Goal: Transaction & Acquisition: Register for event/course

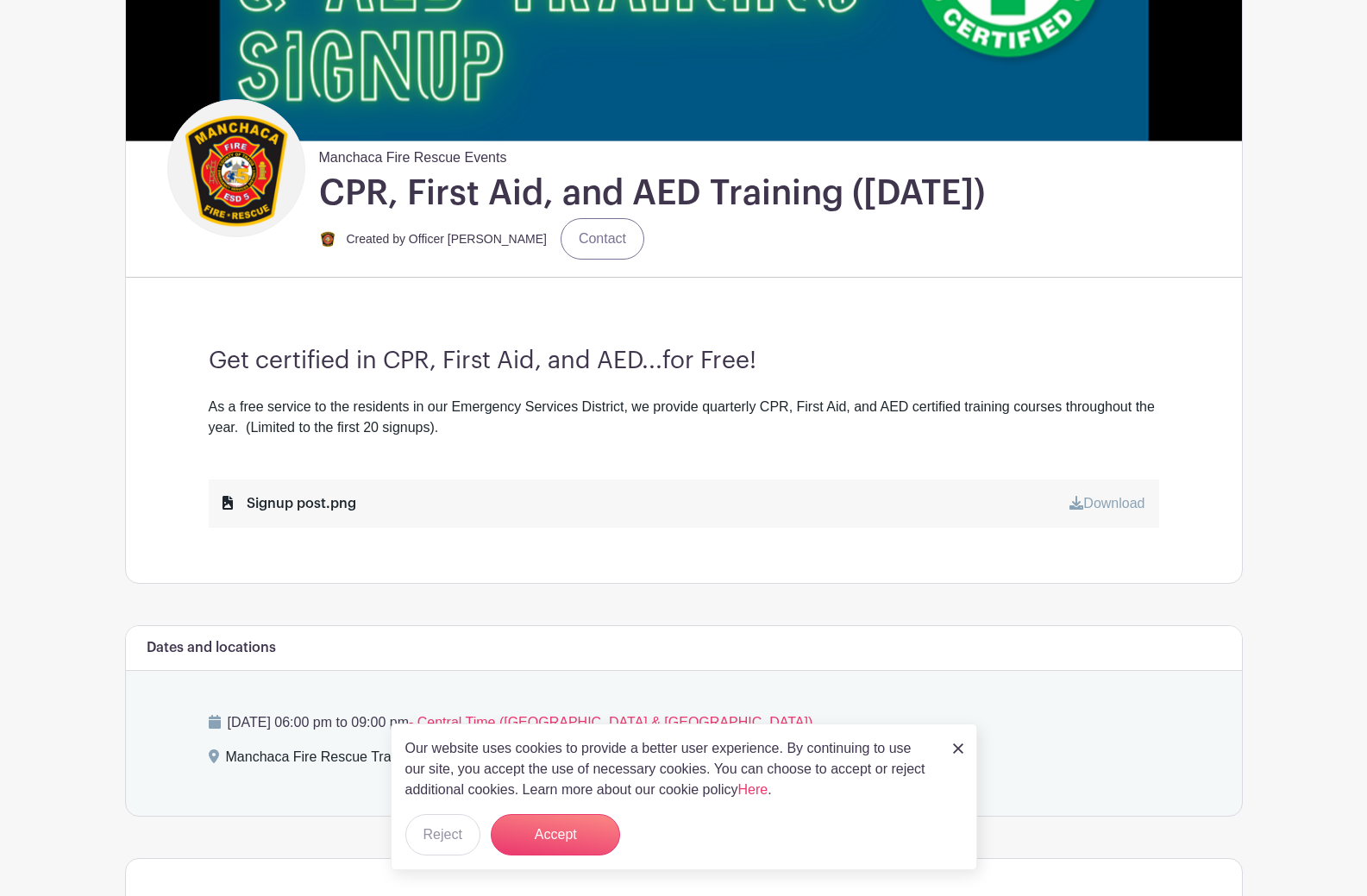
scroll to position [345, 0]
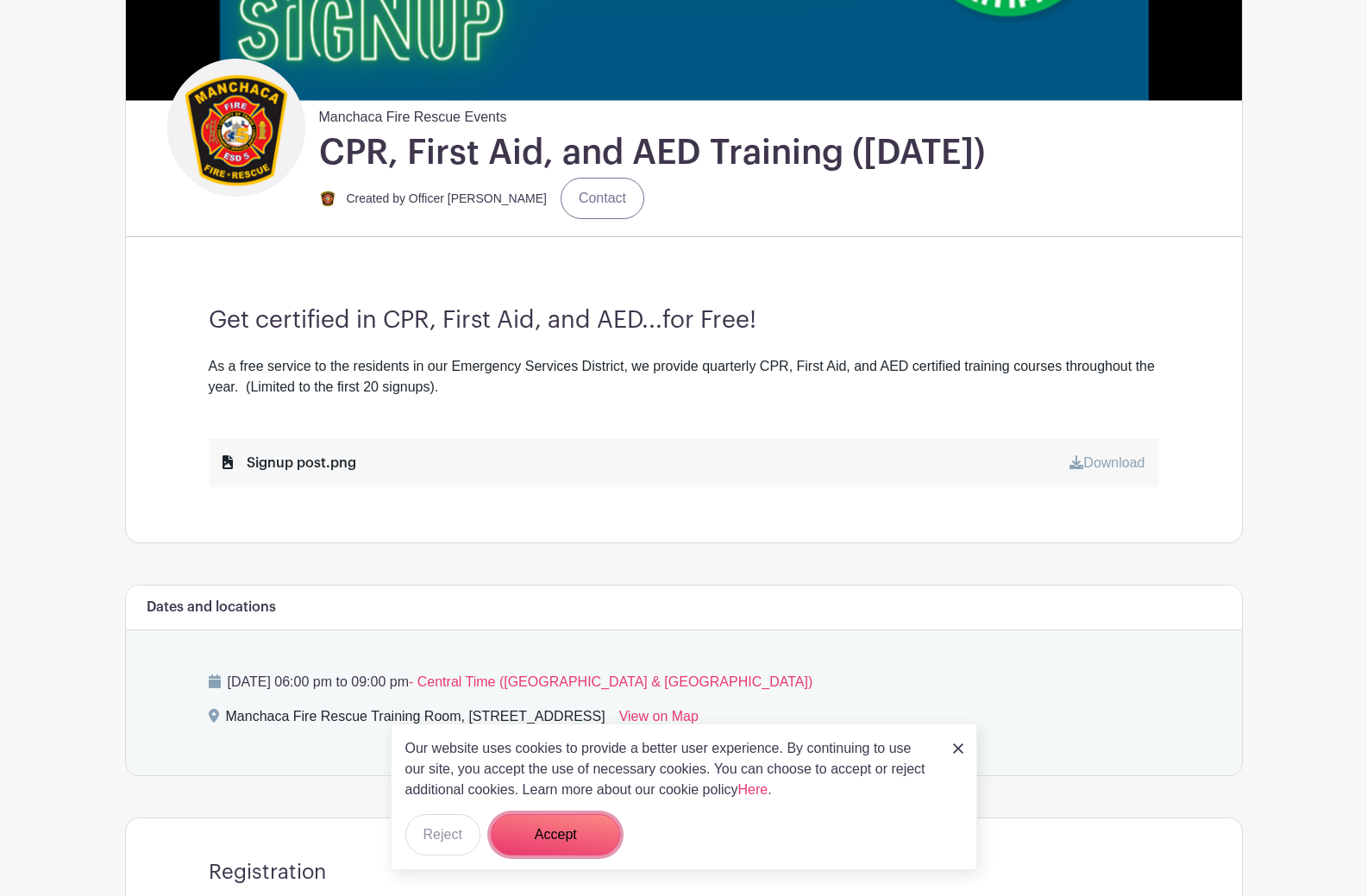
click at [533, 843] on button "Accept" at bounding box center [556, 835] width 129 height 42
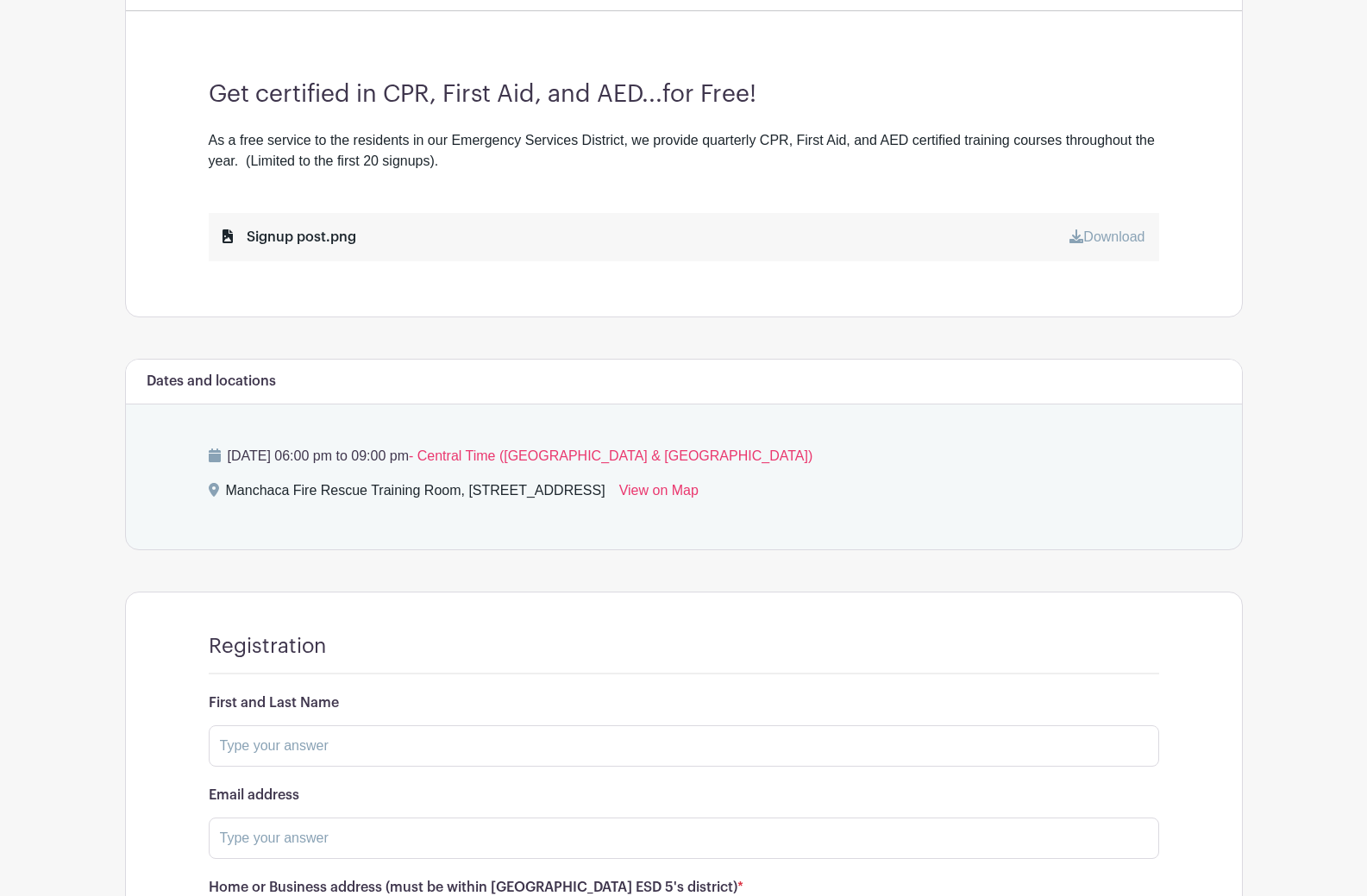
scroll to position [574, 0]
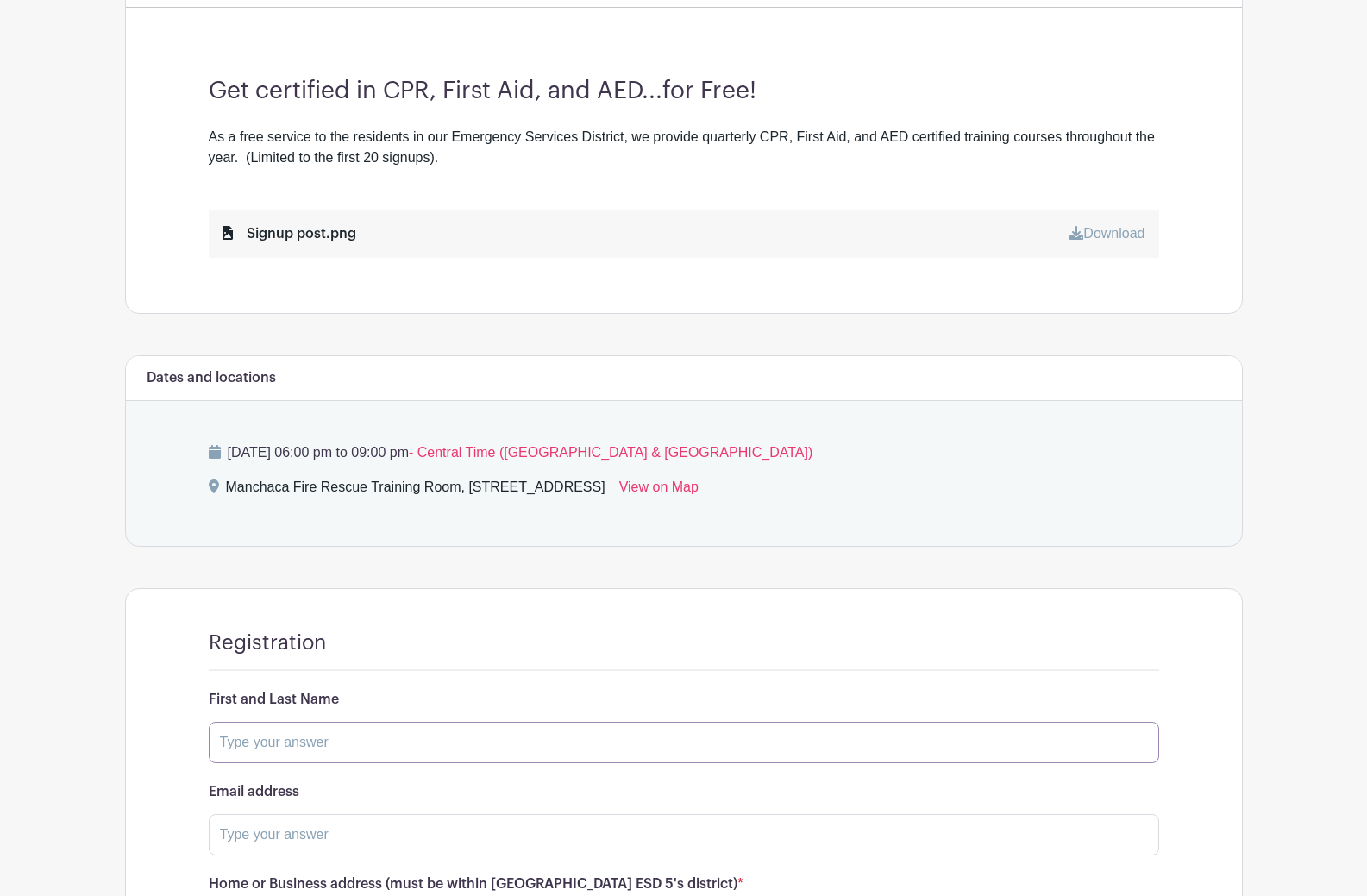
click at [537, 722] on input "text" at bounding box center [684, 743] width 951 height 42
type input "[PERSON_NAME]"
type input "5129873197"
click at [295, 814] on input "text" at bounding box center [684, 835] width 951 height 42
type input "[EMAIL_ADDRESS][DOMAIN_NAME]"
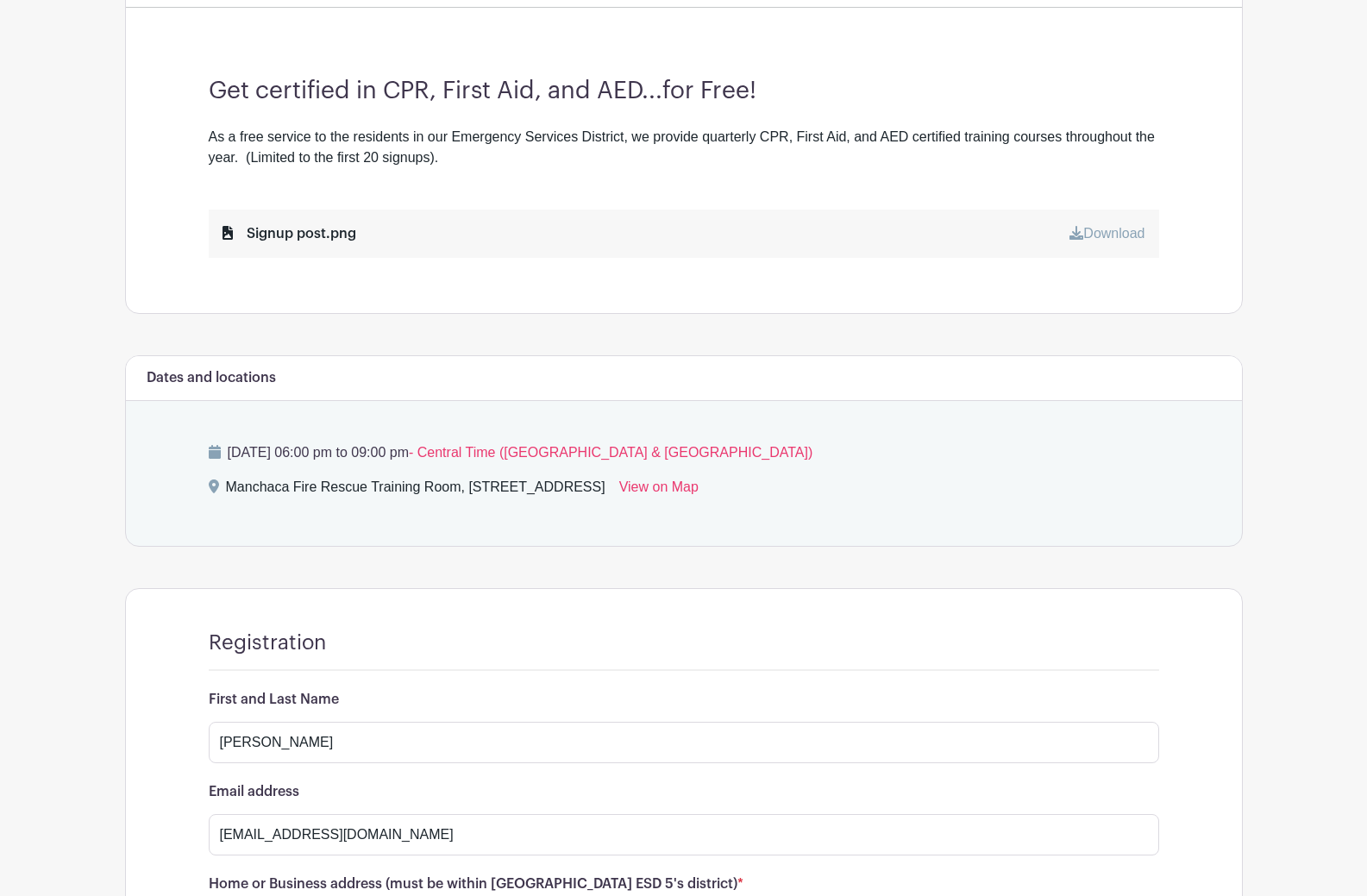
click at [169, 714] on div "Registration First and Last Name [PERSON_NAME] Email address [EMAIL_ADDRESS][DO…" at bounding box center [684, 871] width 1033 height 564
drag, startPoint x: 275, startPoint y: 649, endPoint x: 116, endPoint y: 657, distance: 159.2
click at [120, 654] on div "Manchaca Fire Rescue Events CPR, First Aid, and AED Training ([DATE]) Created b…" at bounding box center [684, 331] width 1139 height 1645
type input "[STREET_ADDRESS]"
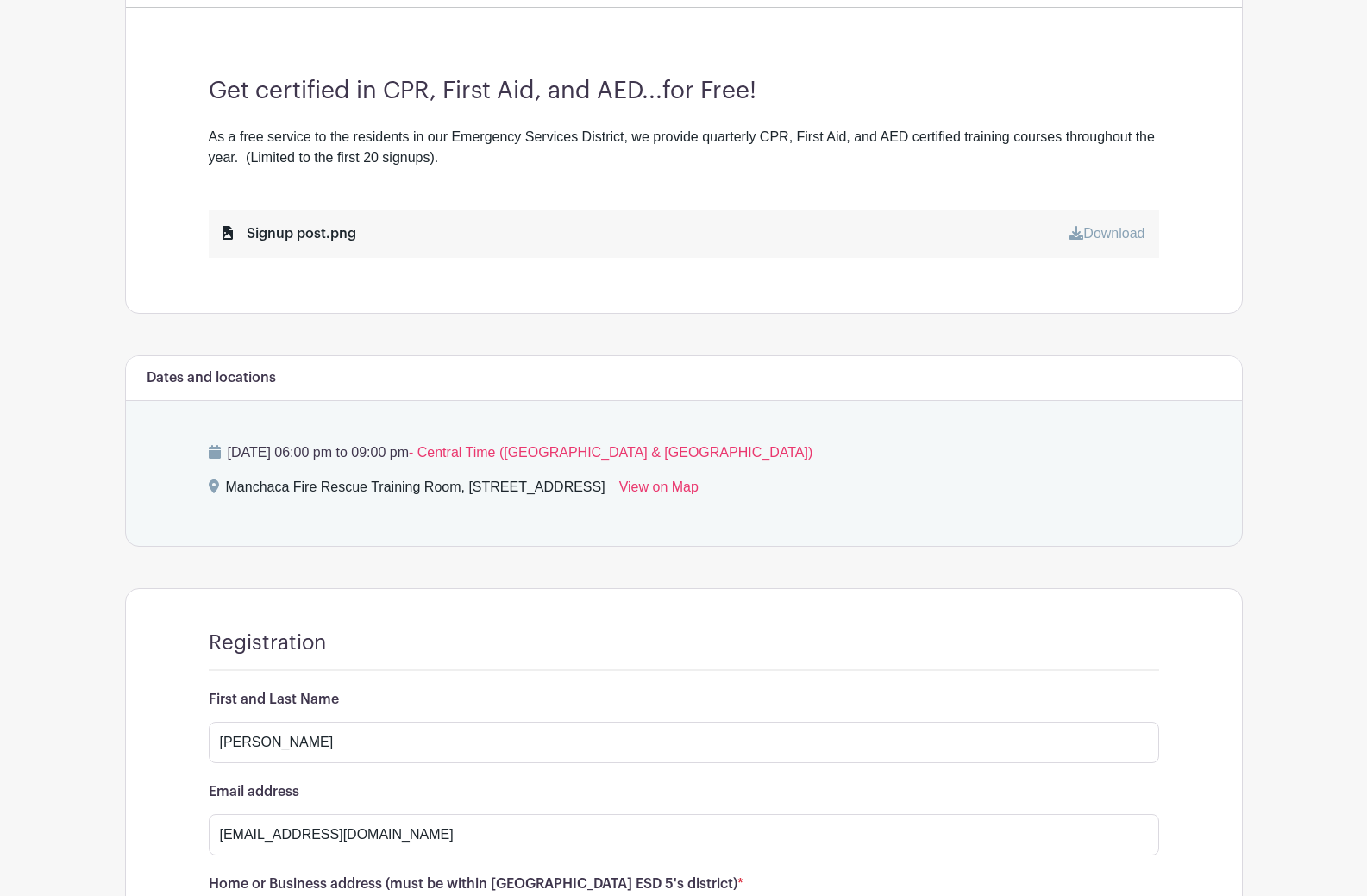
scroll to position [600, 0]
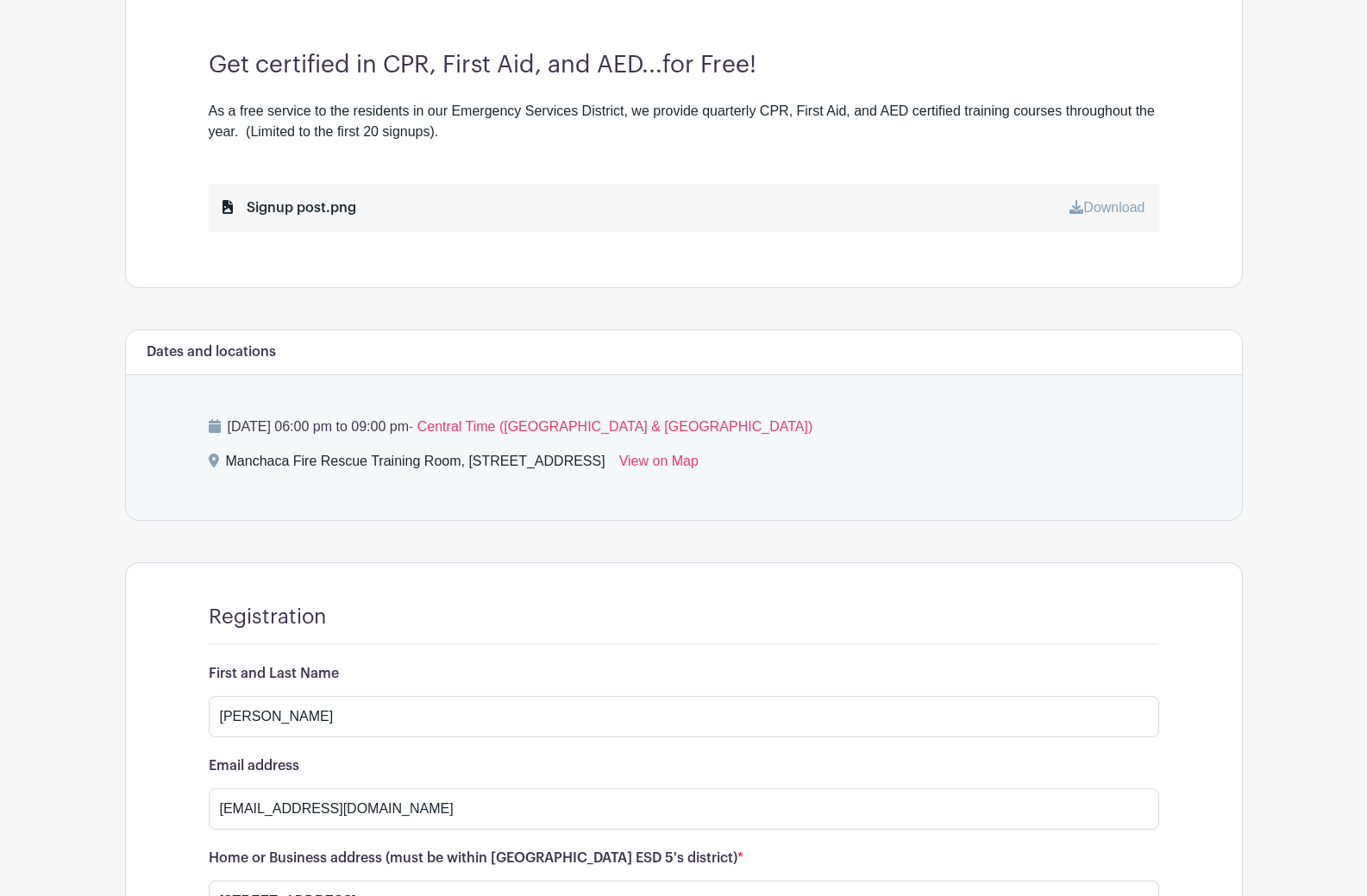
type input "[PHONE_NUMBER]"
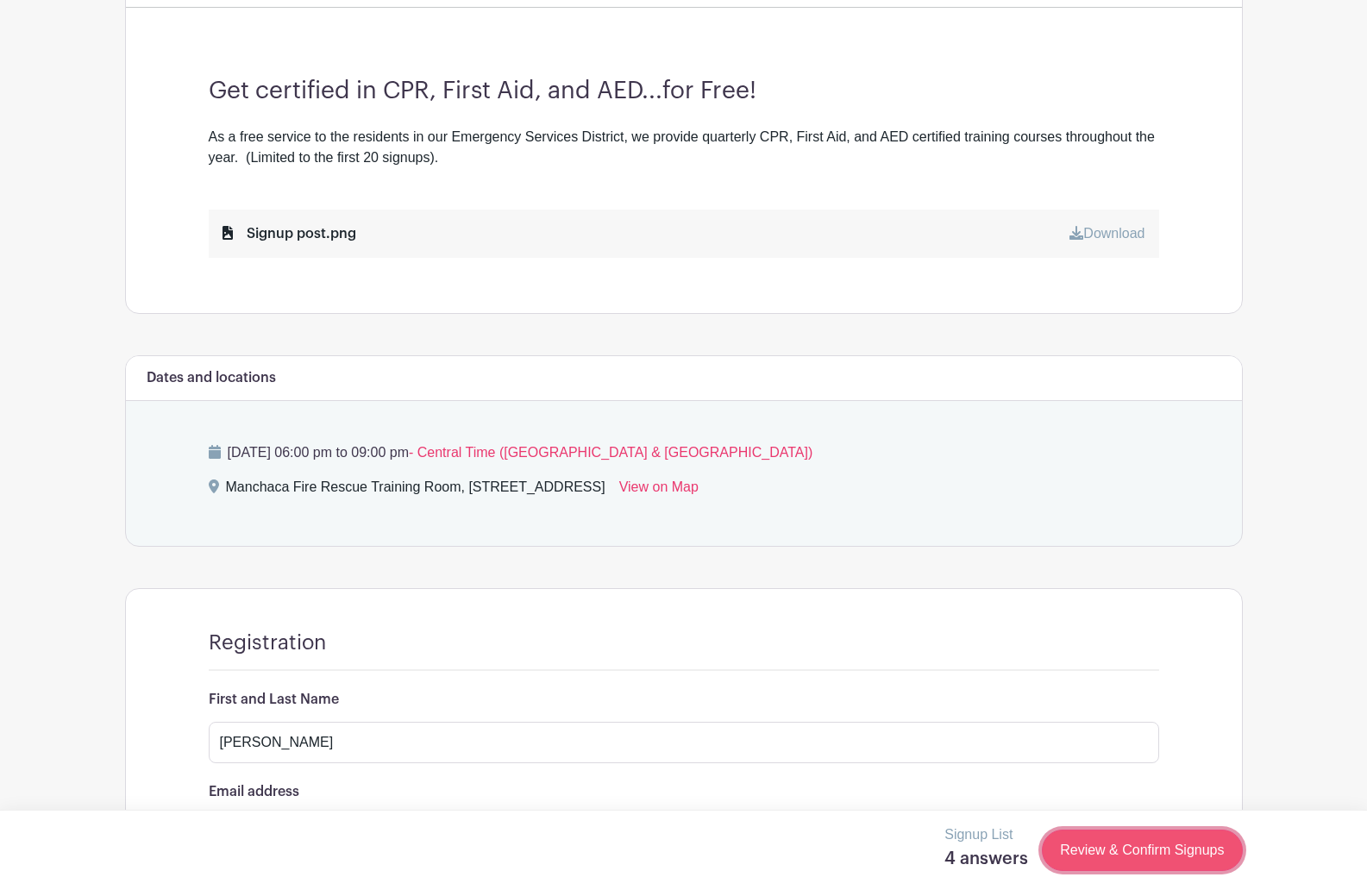
click at [1175, 838] on link "Review & Confirm Signups" at bounding box center [1142, 851] width 200 height 42
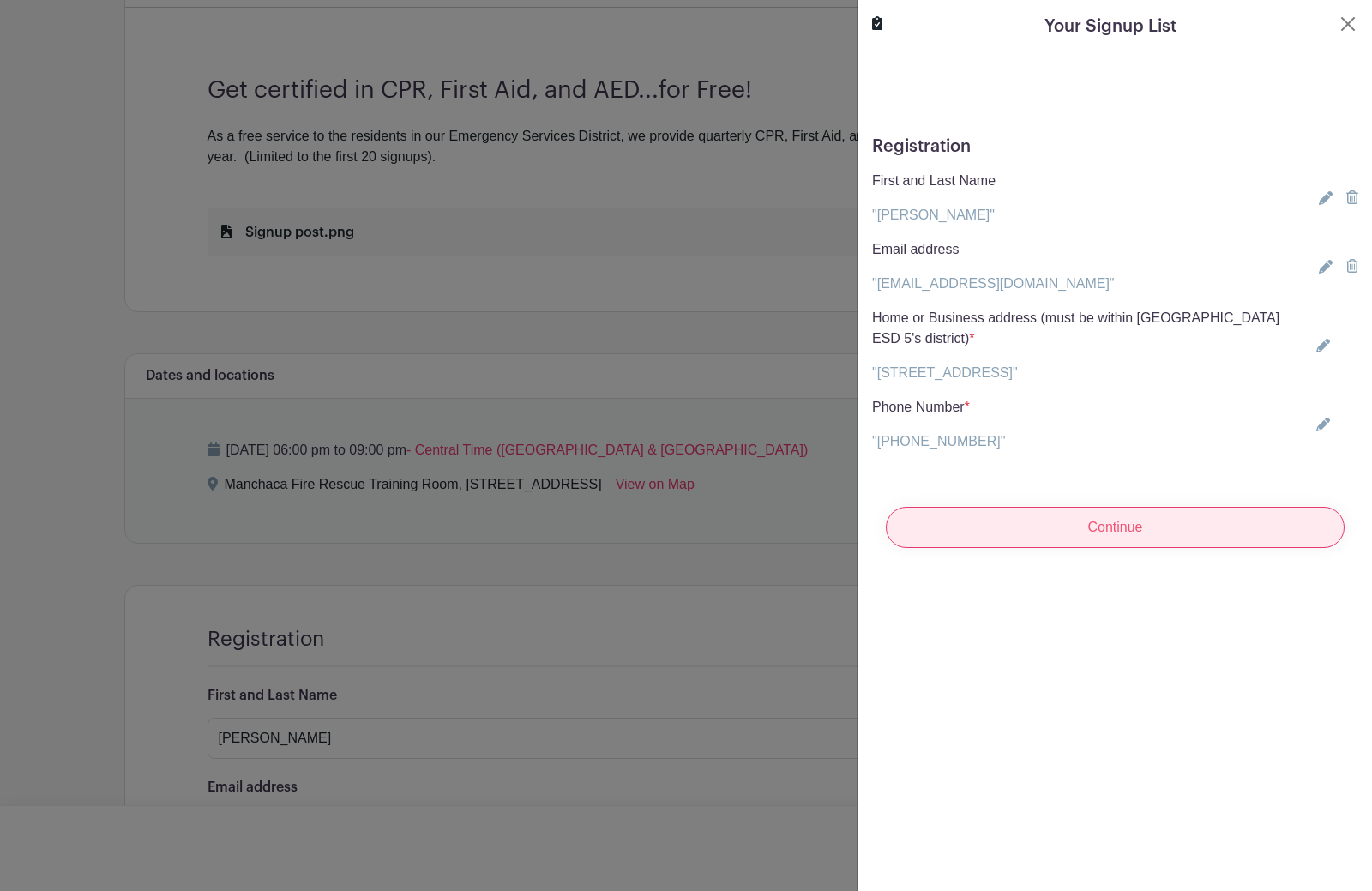
click at [1104, 507] on input "Continue" at bounding box center [1116, 528] width 459 height 42
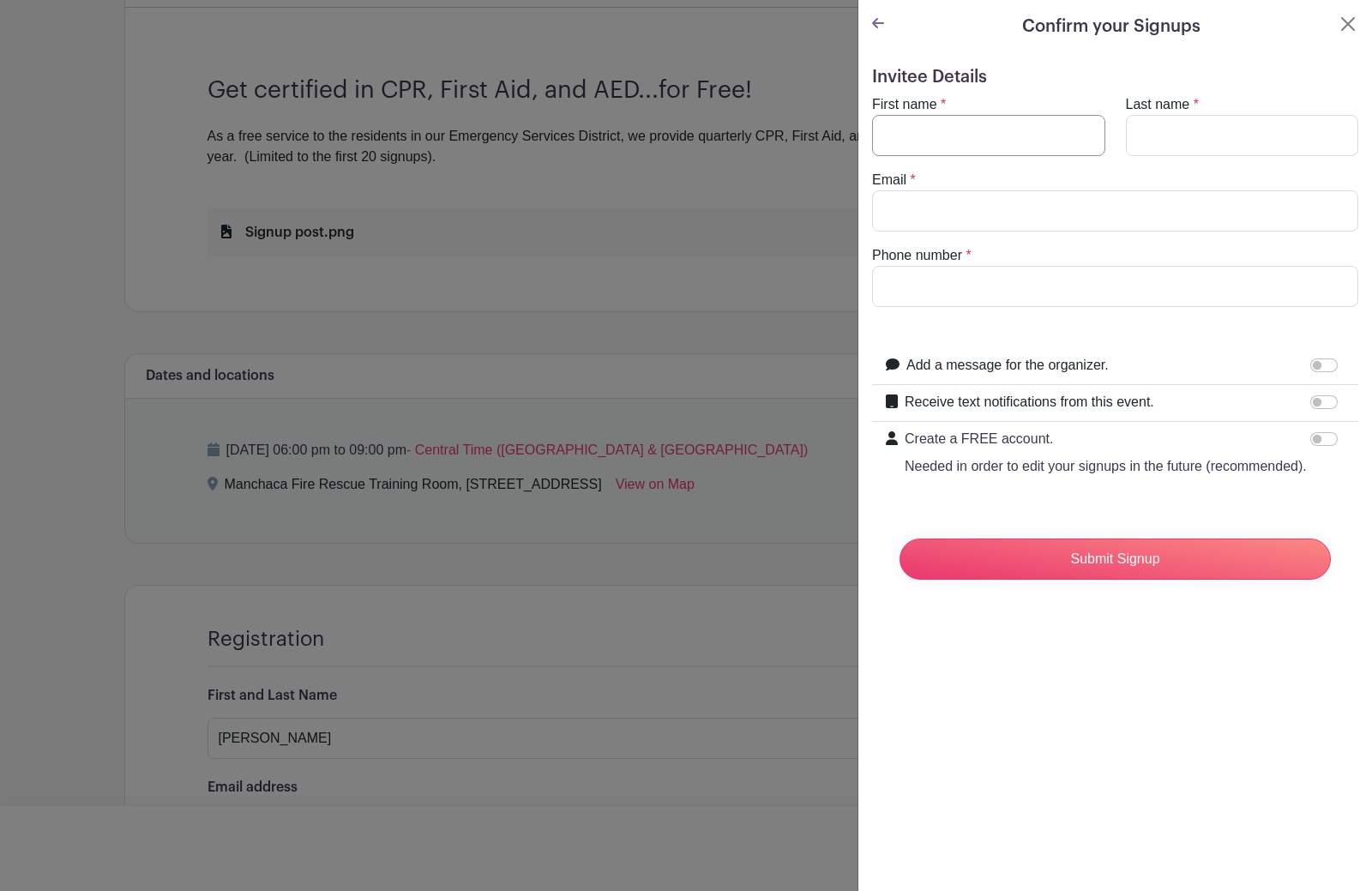
click at [984, 115] on input "First name" at bounding box center [989, 136] width 234 height 42
type input "[PERSON_NAME]"
type input "[EMAIL_ADDRESS][DOMAIN_NAME]"
type input "5129873197"
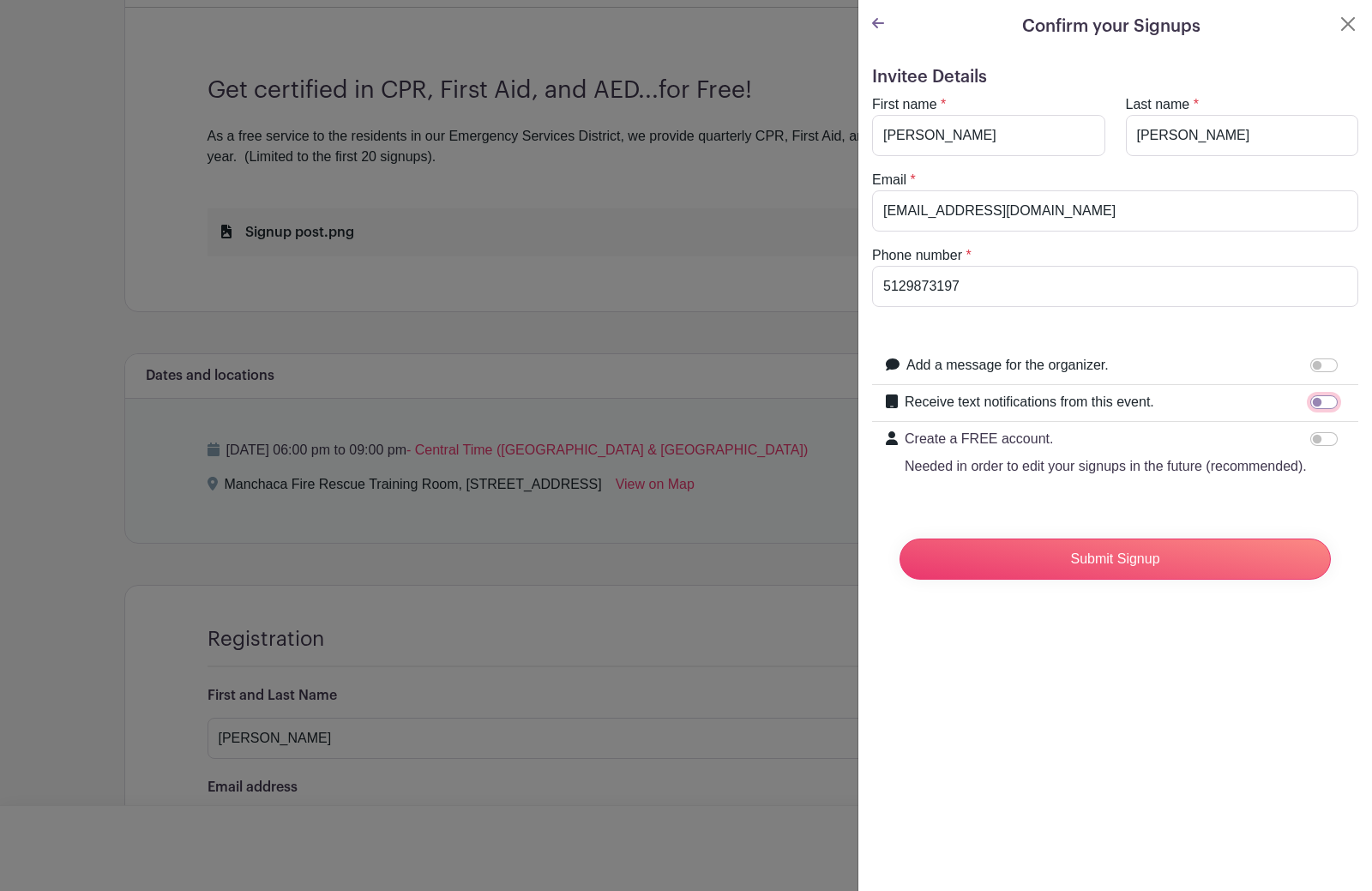
click at [1317, 395] on input "Receive text notifications from this event." at bounding box center [1324, 402] width 28 height 14
checkbox input "true"
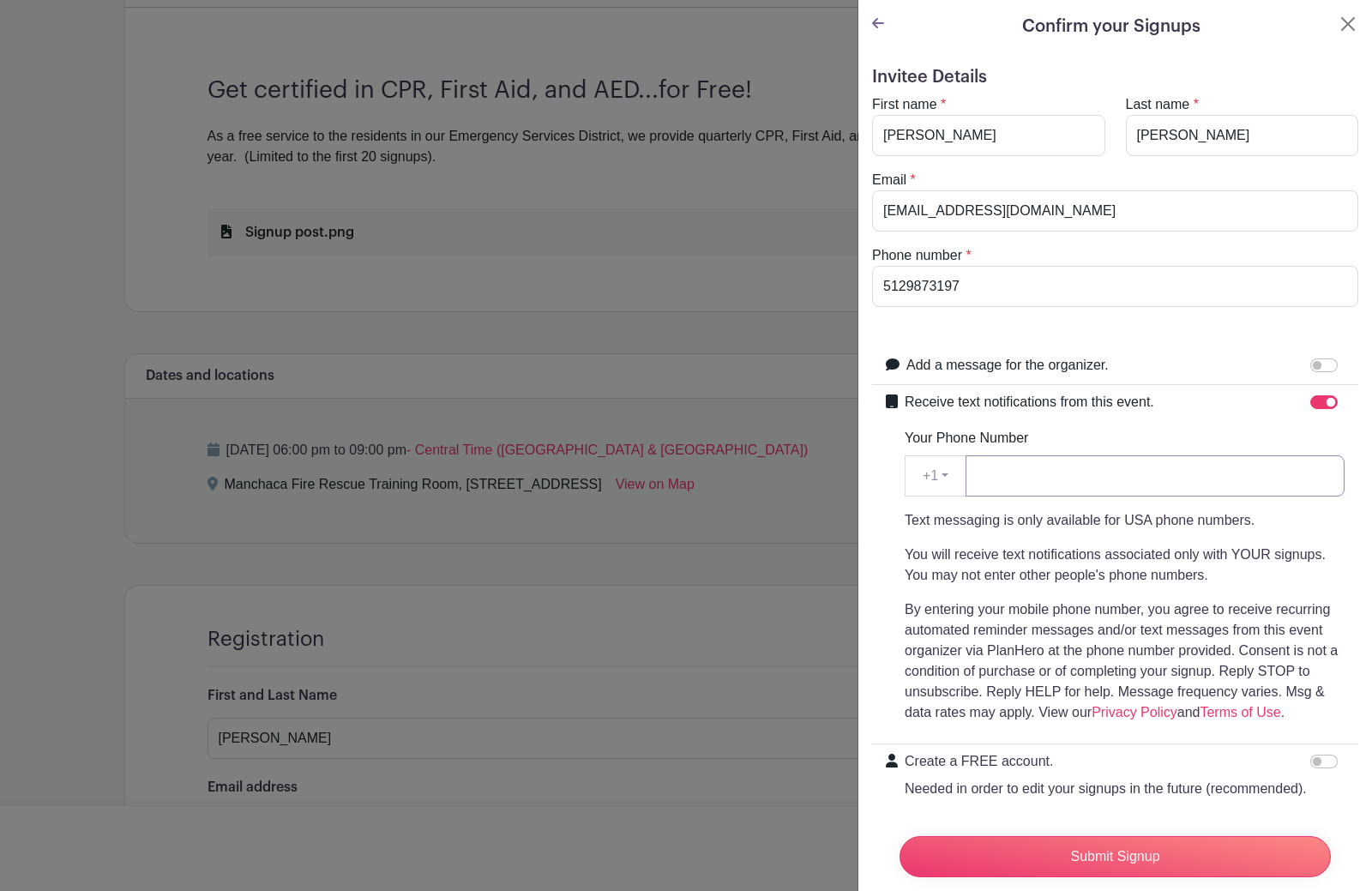
click at [1103, 455] on input "Your Phone Number" at bounding box center [1155, 476] width 379 height 42
type input "5129873197"
click at [1109, 837] on input "Submit Signup" at bounding box center [1116, 857] width 432 height 42
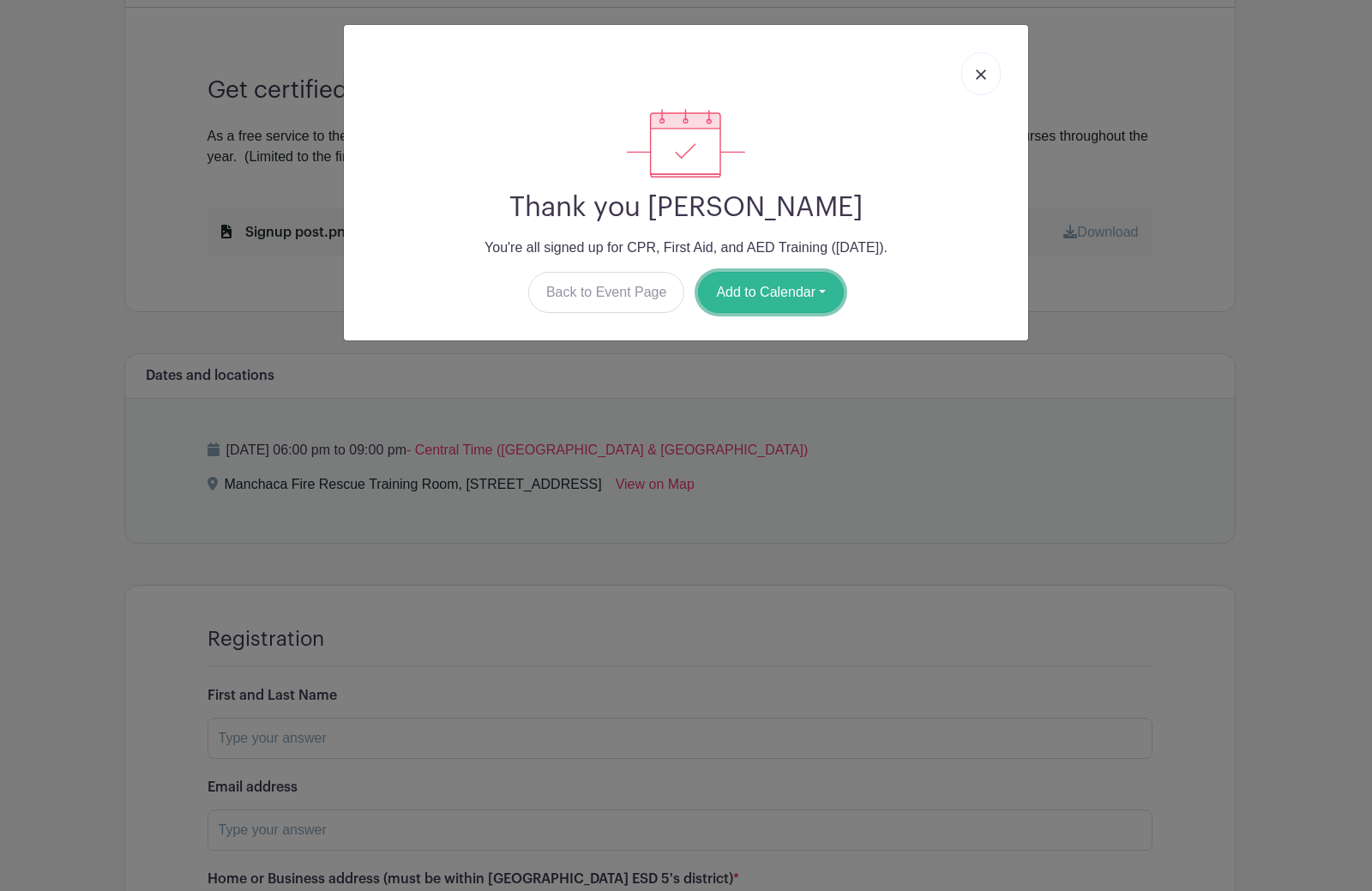
click at [736, 272] on button "Add to Calendar" at bounding box center [770, 293] width 146 height 42
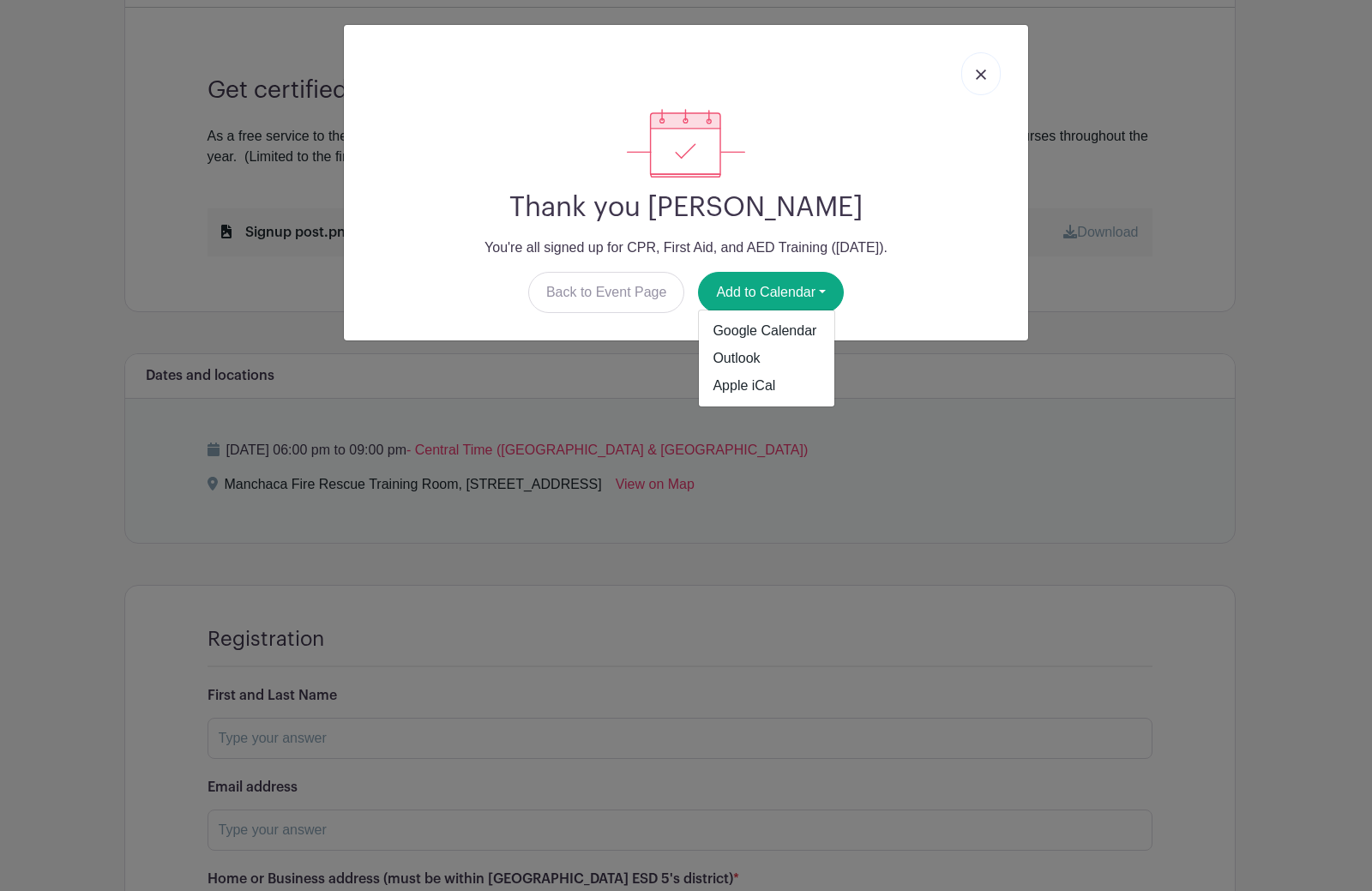
click at [990, 53] on link at bounding box center [981, 73] width 40 height 43
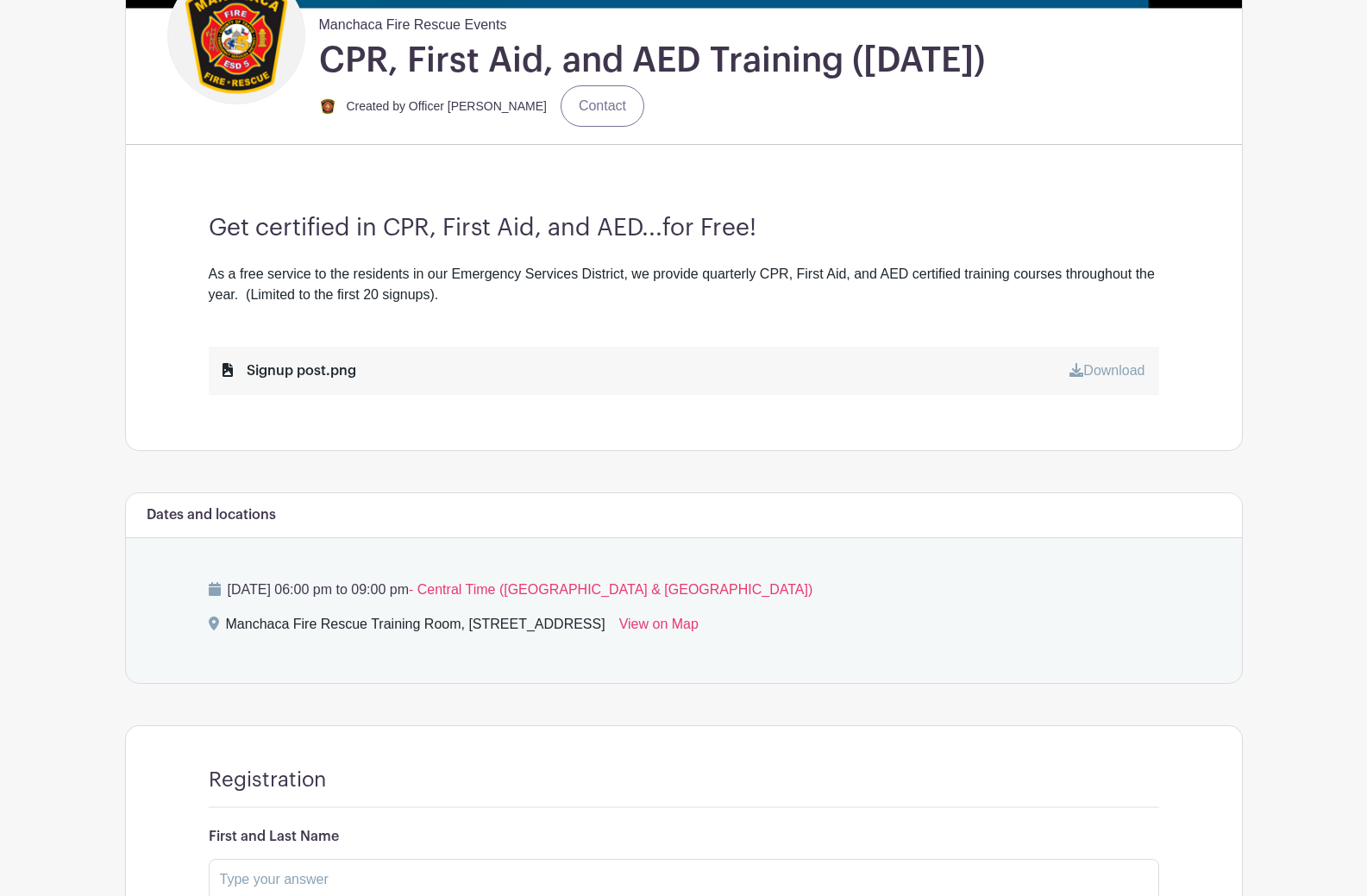
scroll to position [518, 0]
